Goal: Transaction & Acquisition: Purchase product/service

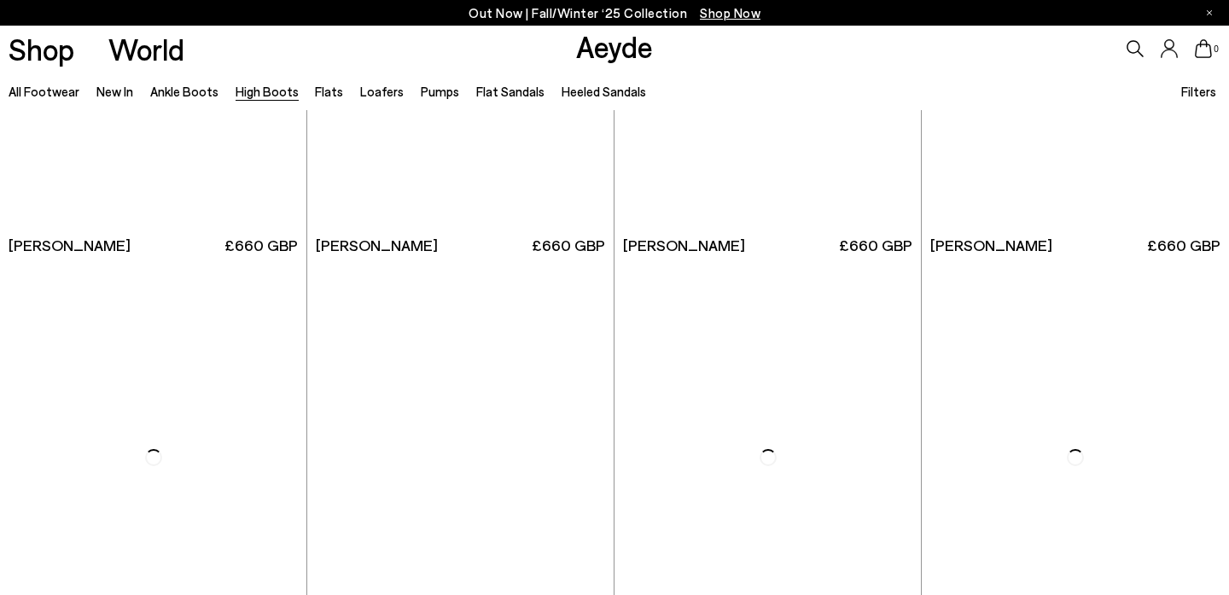
scroll to position [3272, 0]
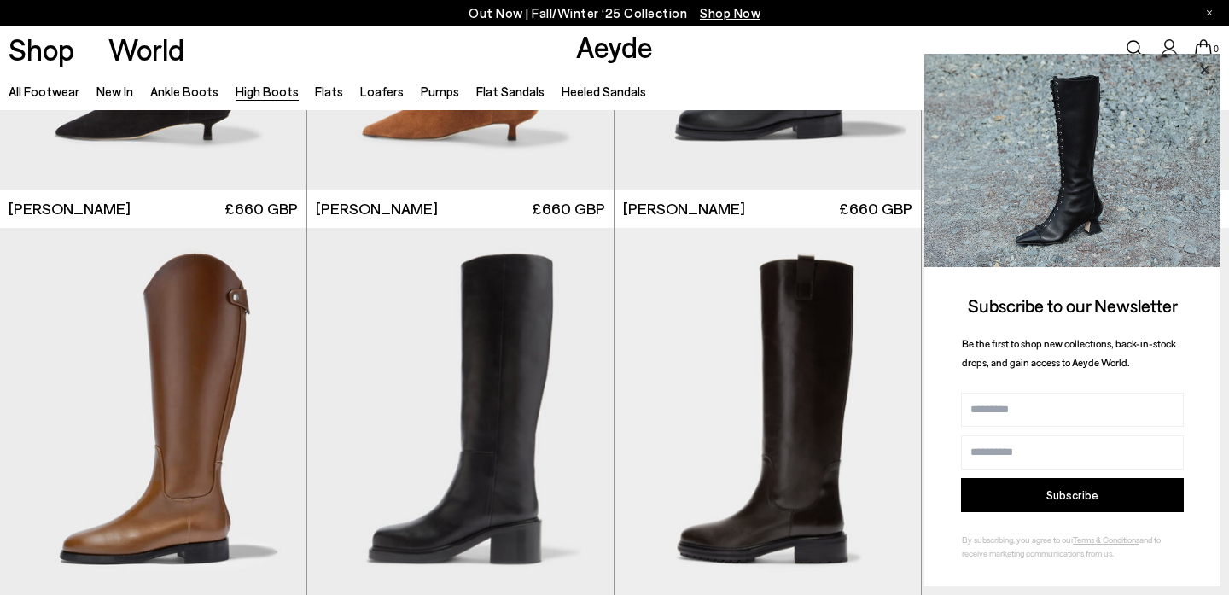
click at [1207, 69] on icon at bounding box center [1204, 70] width 22 height 22
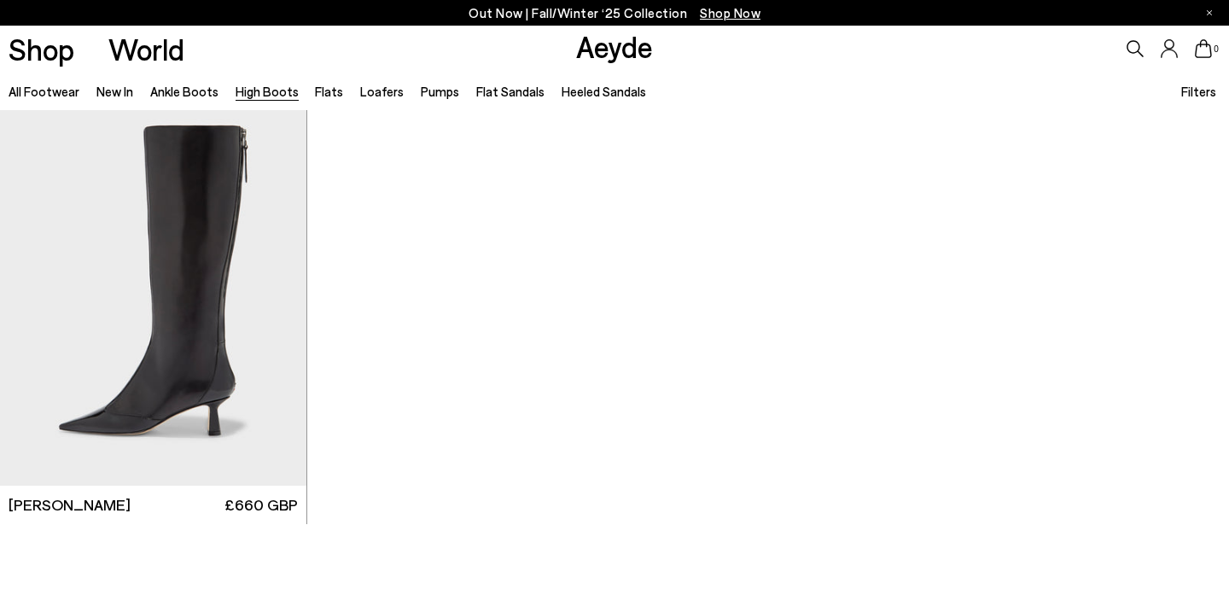
scroll to position [4208, 0]
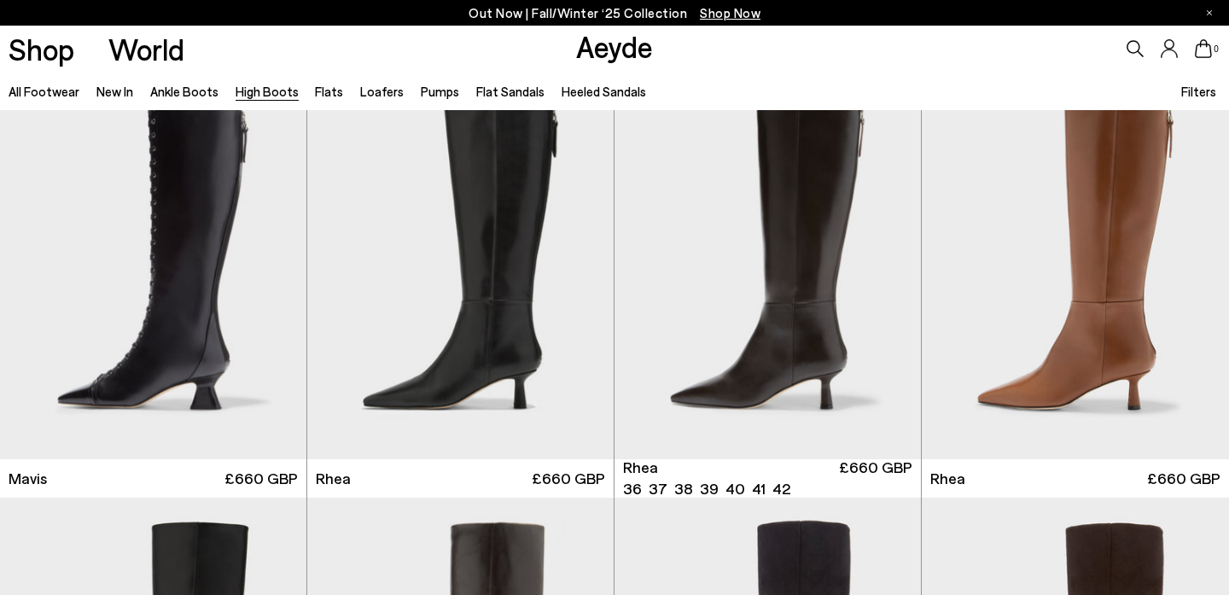
scroll to position [34, 0]
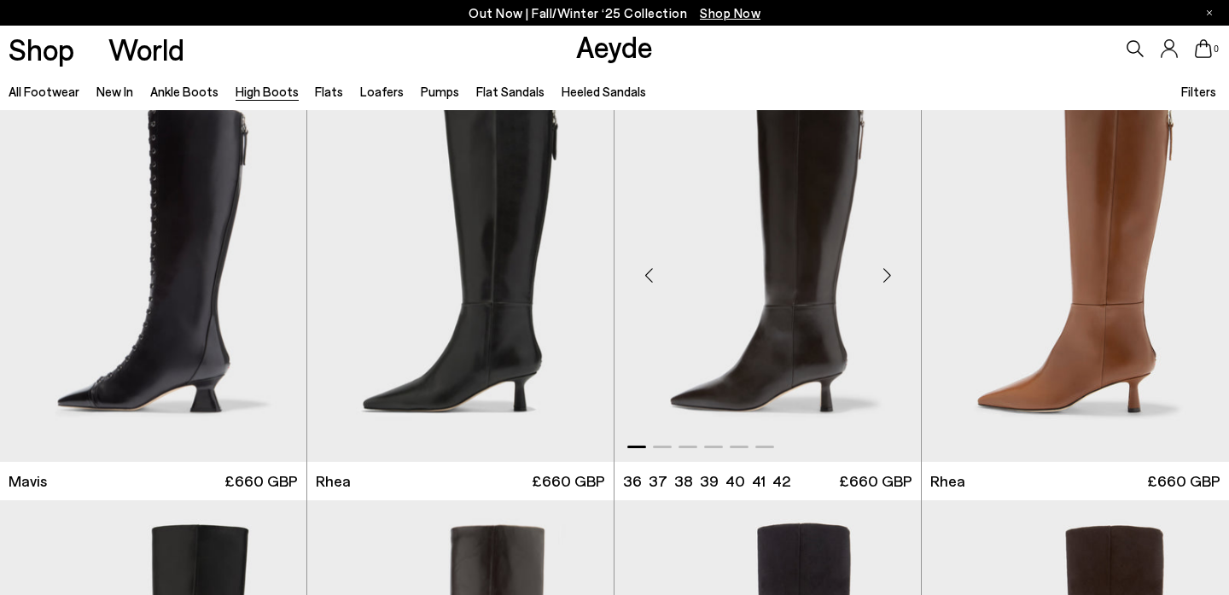
click at [756, 287] on img "1 / 6" at bounding box center [768, 268] width 306 height 385
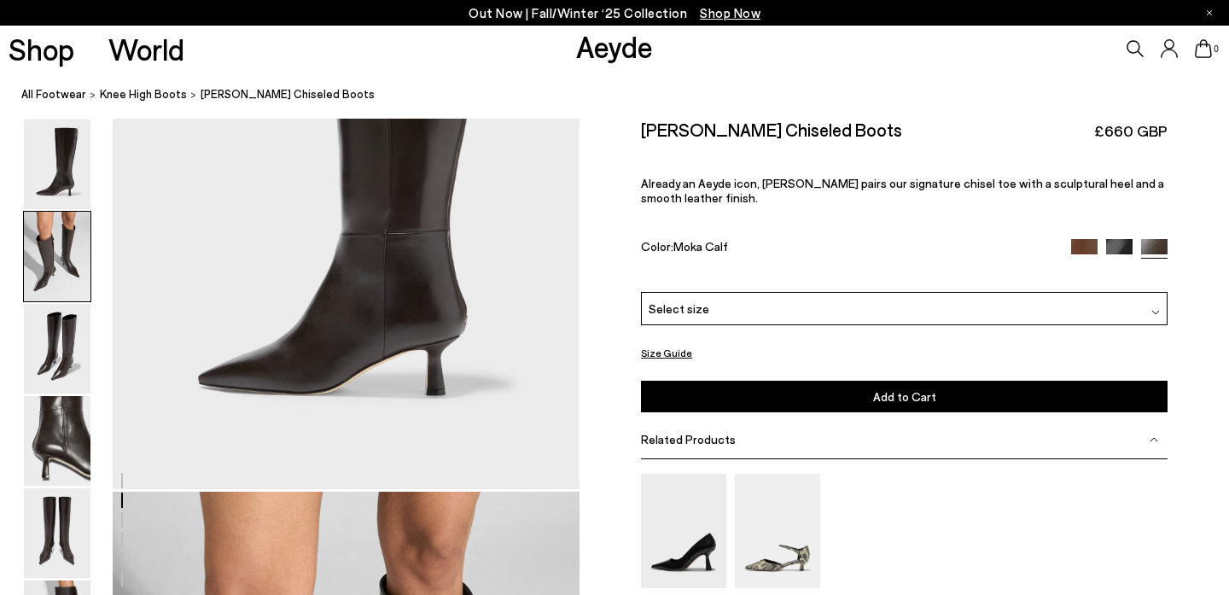
scroll to position [62, 0]
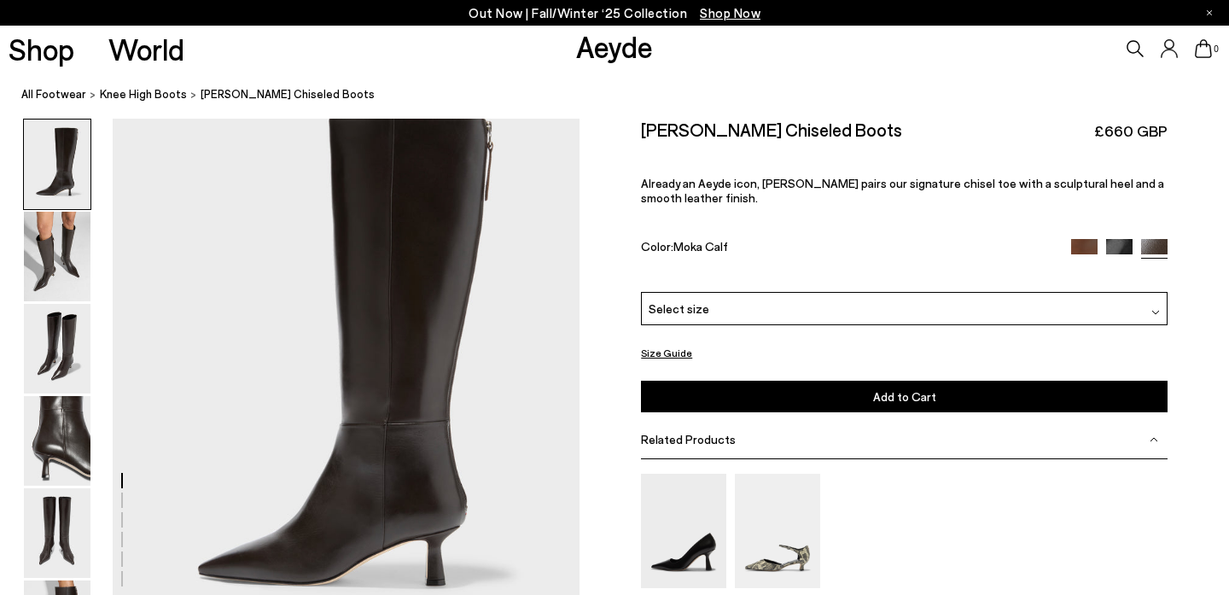
click at [1110, 244] on img at bounding box center [1119, 251] width 26 height 26
